Goal: Task Accomplishment & Management: Manage account settings

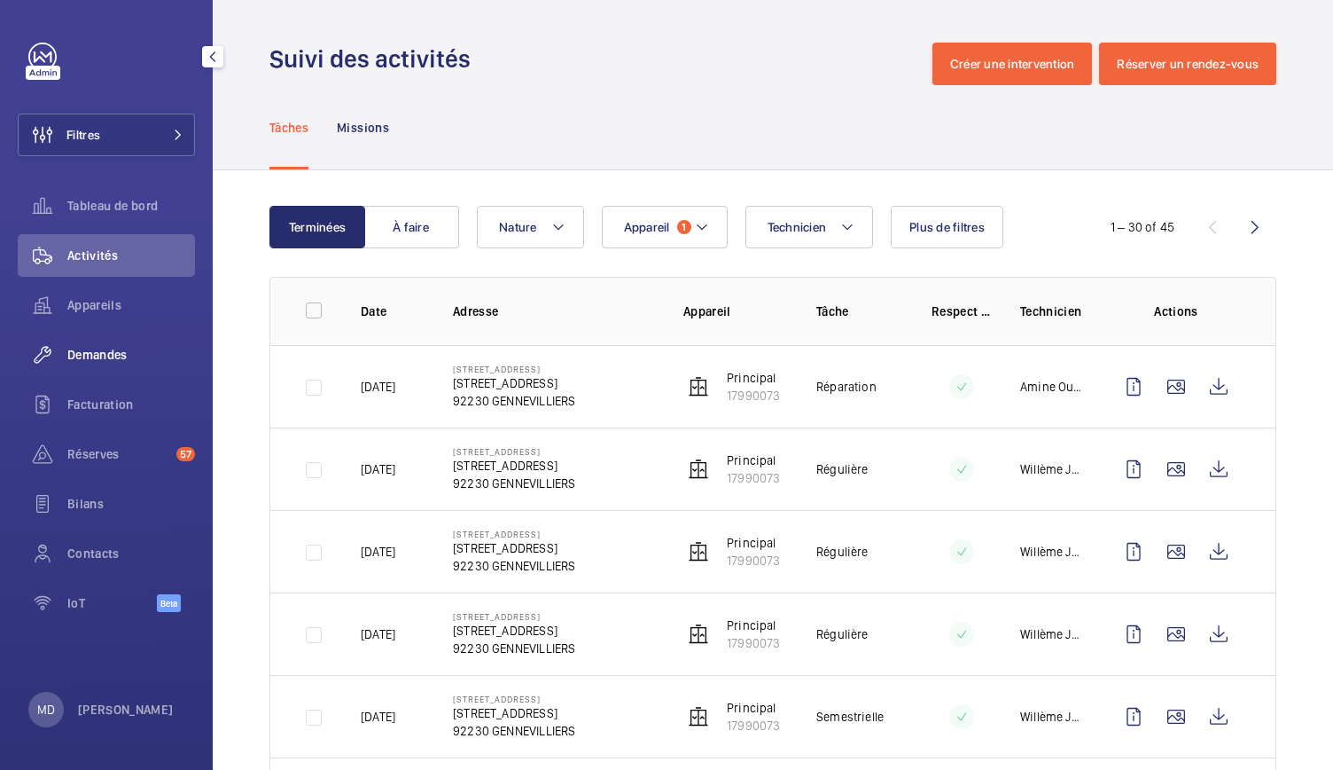
click at [101, 347] on span "Demandes" at bounding box center [131, 355] width 128 height 18
